Goal: Find specific page/section: Find specific page/section

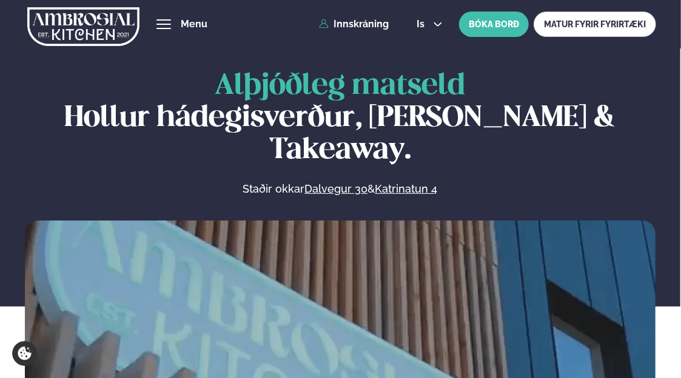
click at [166, 22] on span "hamburger" at bounding box center [163, 24] width 11 height 11
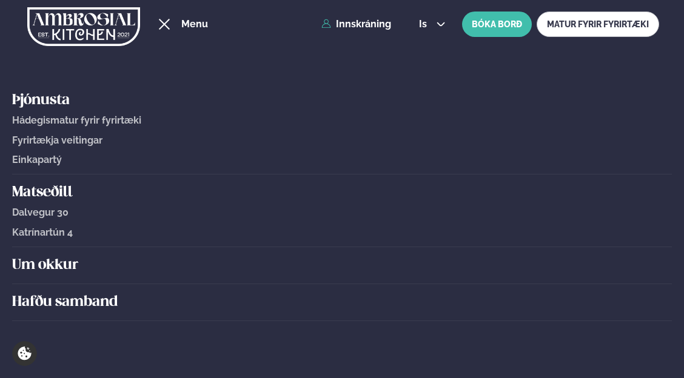
click at [168, 22] on div "hamburger" at bounding box center [164, 24] width 15 height 10
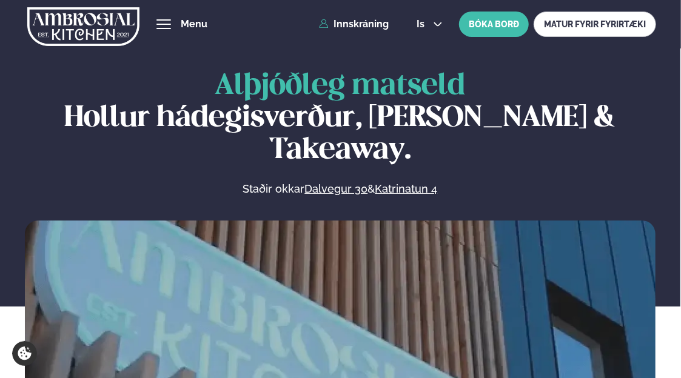
click at [171, 26] on div "hamburger" at bounding box center [163, 24] width 15 height 10
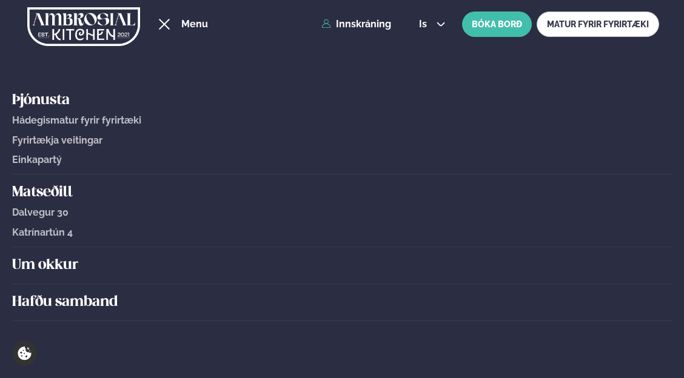
click at [172, 28] on div "hamburger" at bounding box center [164, 24] width 15 height 10
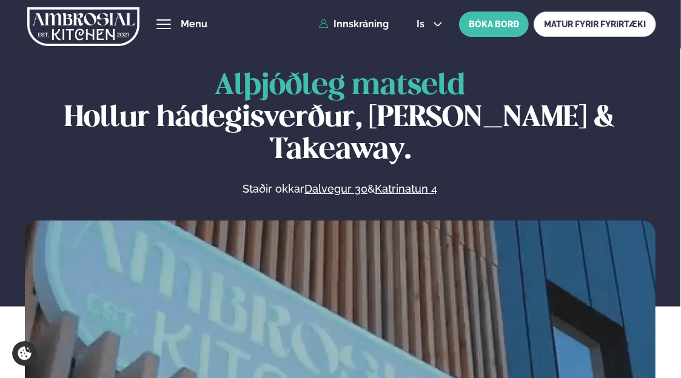
click at [162, 19] on span "hamburger" at bounding box center [163, 19] width 15 height 1
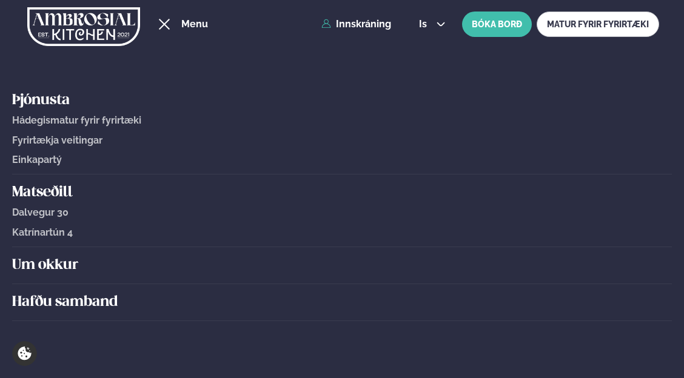
click at [56, 233] on span "Katrínartún 4" at bounding box center [42, 233] width 61 height 12
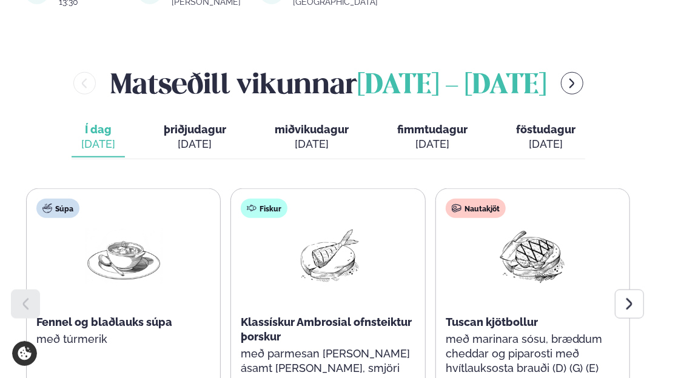
scroll to position [545, 0]
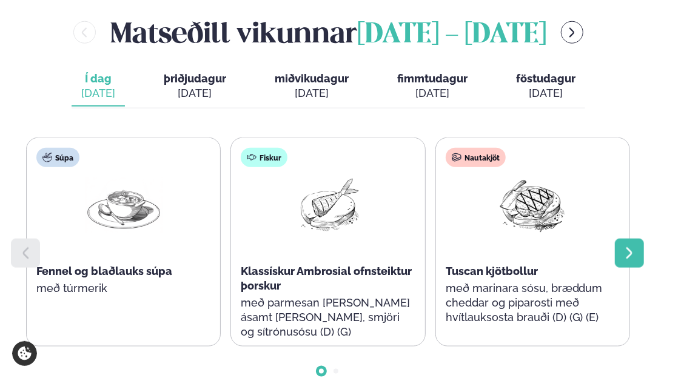
click at [638, 239] on div at bounding box center [629, 253] width 29 height 29
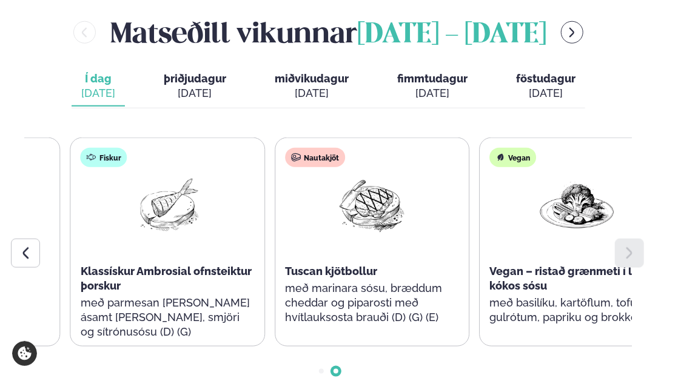
click at [285, 281] on p "með marinara sósu, bræddum cheddar og piparosti með hvítlauksosta brauði (D) (G…" at bounding box center [372, 303] width 174 height 44
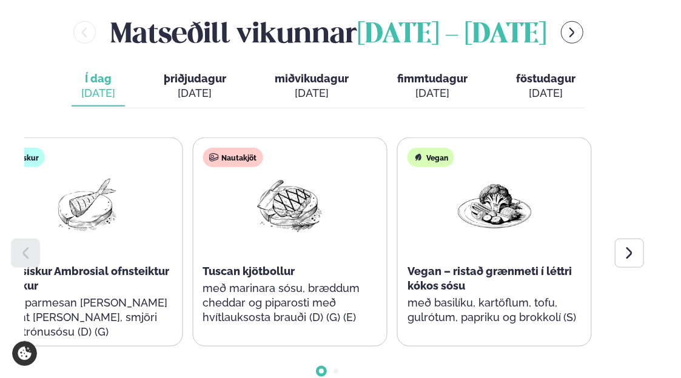
click at [295, 236] on div "Nautakjöt Tuscan kjötbollur með marinara sósu, bræddum cheddar og piparosti með…" at bounding box center [289, 242] width 193 height 208
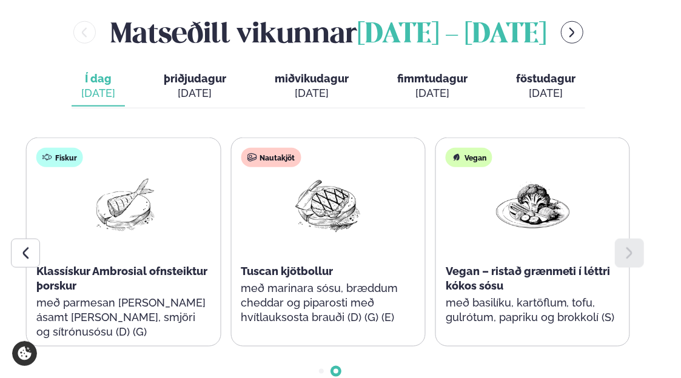
click at [424, 221] on div "Nautakjöt Tuscan kjötbollur með marinara sósu, bræddum cheddar og piparosti með…" at bounding box center [327, 242] width 193 height 208
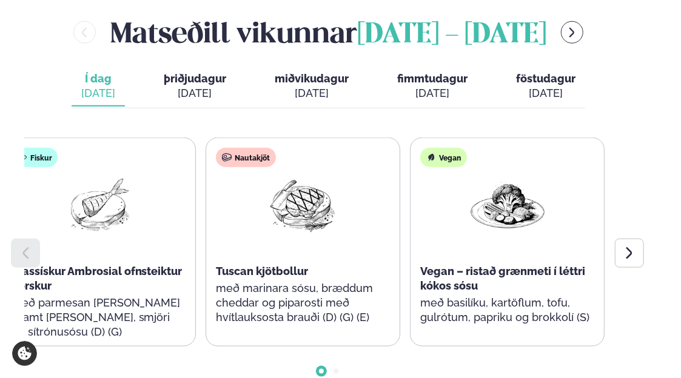
click at [250, 225] on div "Nautakjöt Tuscan kjötbollur með marinara sósu, bræddum cheddar og piparosti með…" at bounding box center [302, 242] width 193 height 208
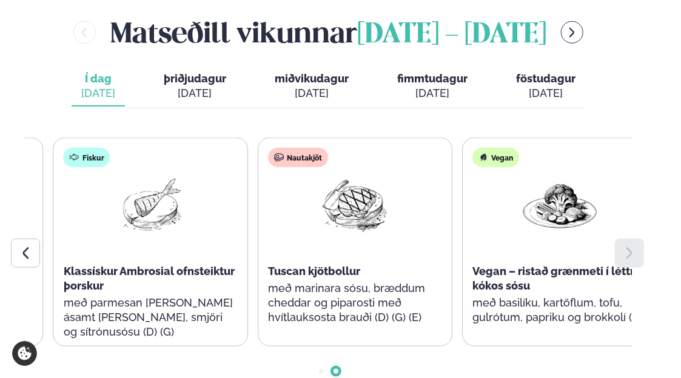
click at [452, 219] on div "Nautakjöt Tuscan kjötbollur með marinara sósu, bræddum cheddar og piparosti með…" at bounding box center [354, 242] width 193 height 208
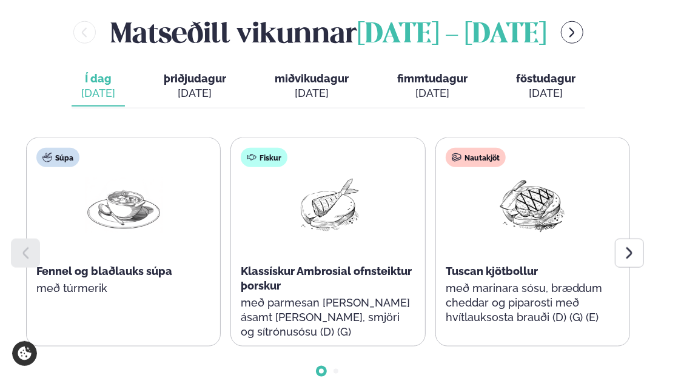
click at [493, 218] on div at bounding box center [532, 216] width 78 height 78
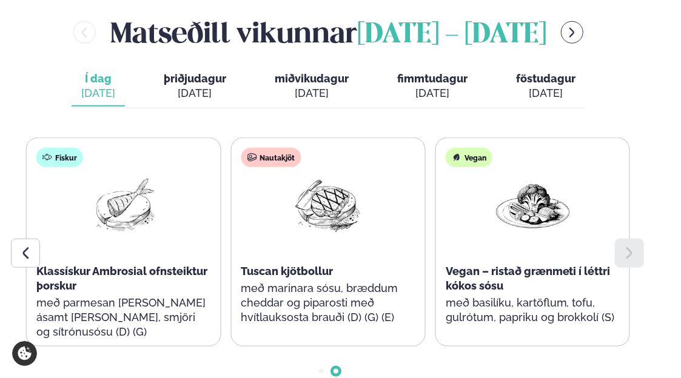
click at [424, 213] on div "Nautakjöt Tuscan kjötbollur með marinara sósu, bræddum cheddar og piparosti með…" at bounding box center [327, 242] width 193 height 208
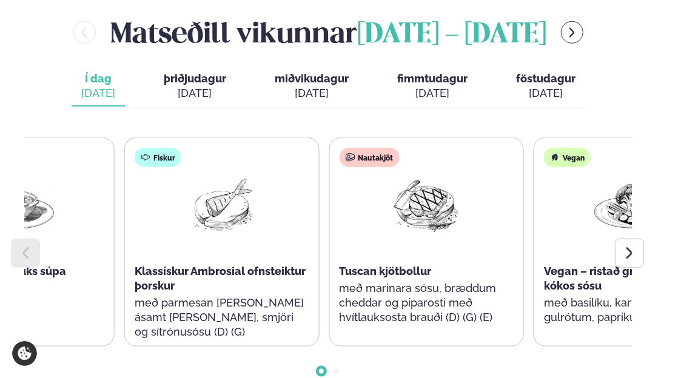
click at [387, 216] on div at bounding box center [426, 216] width 78 height 78
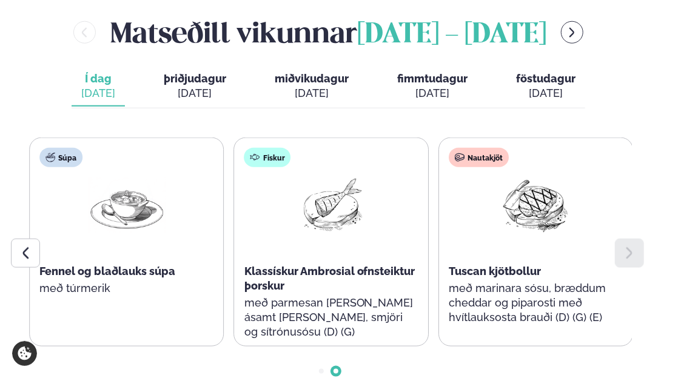
click at [556, 212] on div at bounding box center [536, 216] width 78 height 78
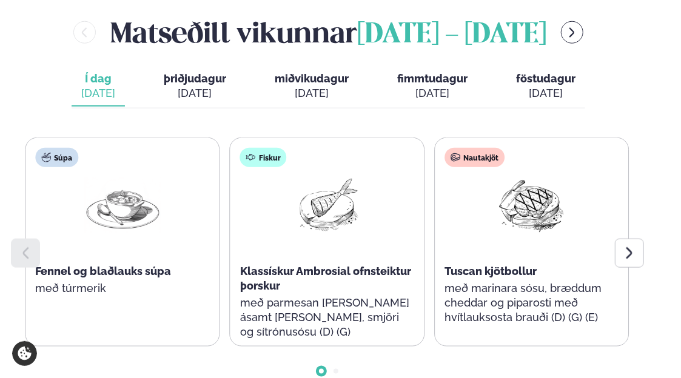
click at [493, 221] on div at bounding box center [532, 216] width 78 height 78
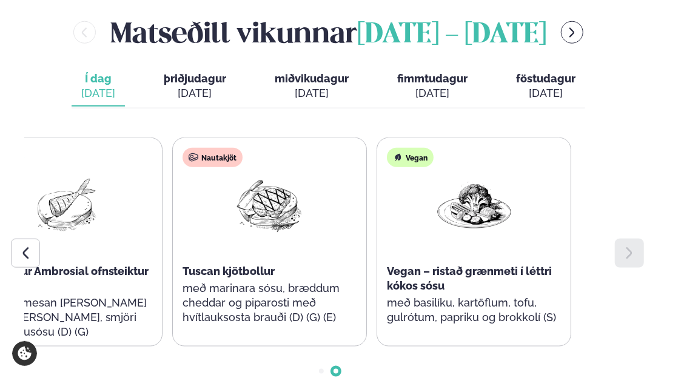
click at [212, 232] on div "Nautakjöt Tuscan kjötbollur með marinara sósu, bræddum cheddar og piparosti með…" at bounding box center [269, 242] width 193 height 208
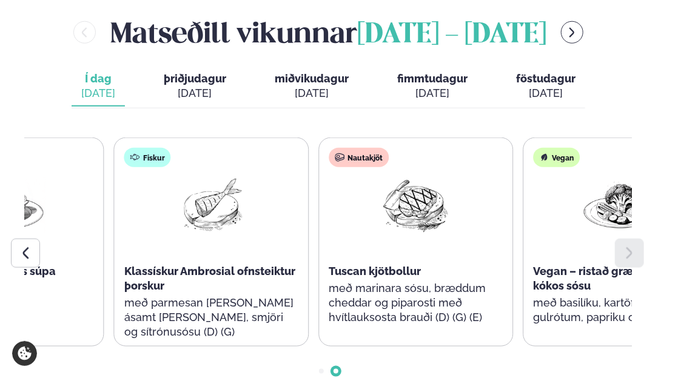
click at [512, 220] on div "Nautakjöt Tuscan kjötbollur með marinara sósu, bræddum cheddar og piparosti með…" at bounding box center [415, 242] width 193 height 208
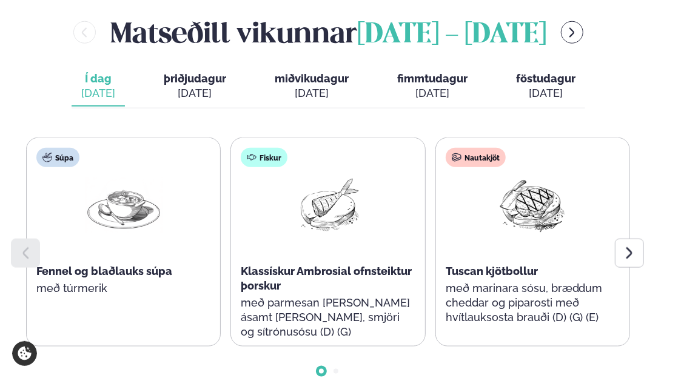
click at [436, 226] on div "Nautakjöt Tuscan kjötbollur með marinara sósu, bræddum cheddar og piparosti með…" at bounding box center [532, 242] width 193 height 208
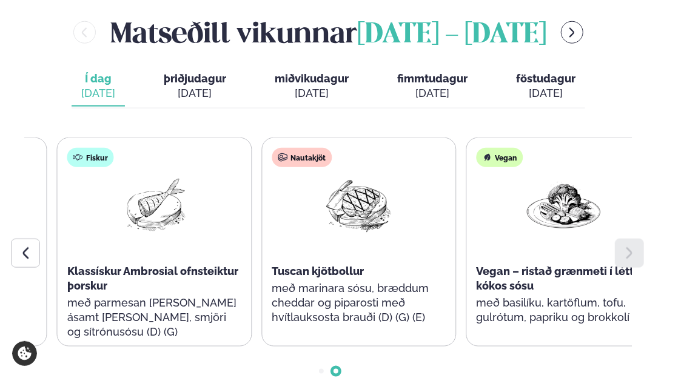
click at [262, 226] on div "Nautakjöt Tuscan kjötbollur með marinara sósu, bræddum cheddar og piparosti með…" at bounding box center [358, 242] width 193 height 208
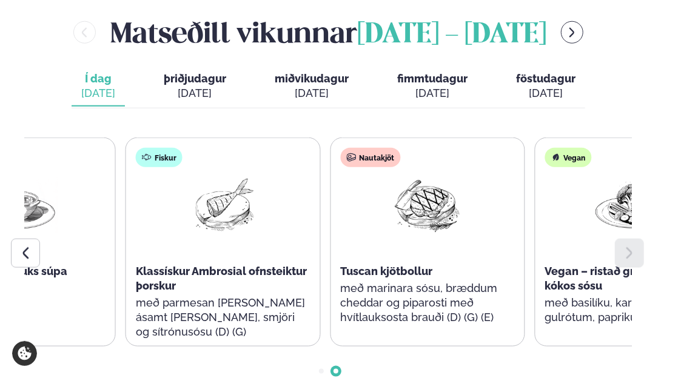
click at [488, 220] on div "Súpa Fennel og blaðlauks súpa með túrmerik Fiskur Klassískur Ambrosial ofnsteik…" at bounding box center [223, 242] width 604 height 209
